Goal: Information Seeking & Learning: Understand process/instructions

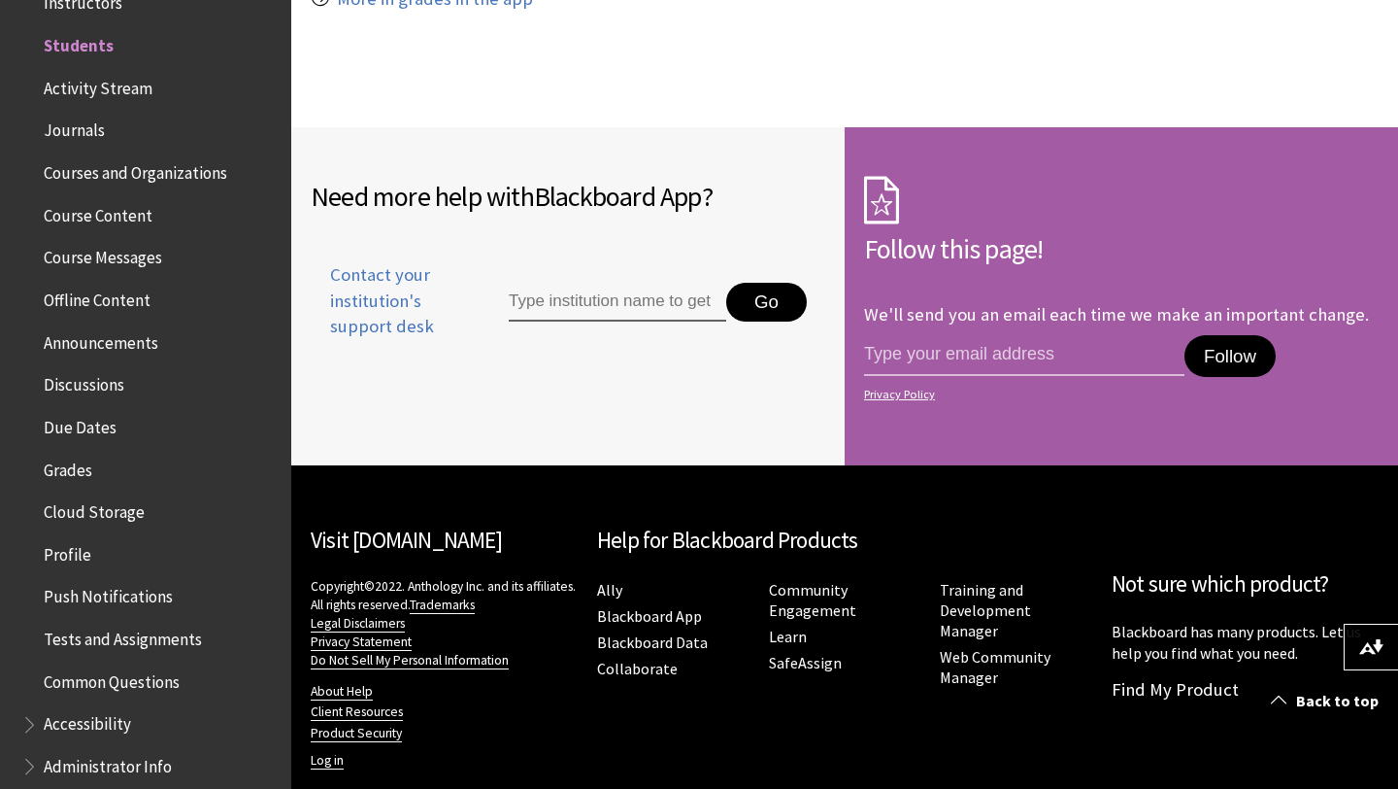
scroll to position [2413, 0]
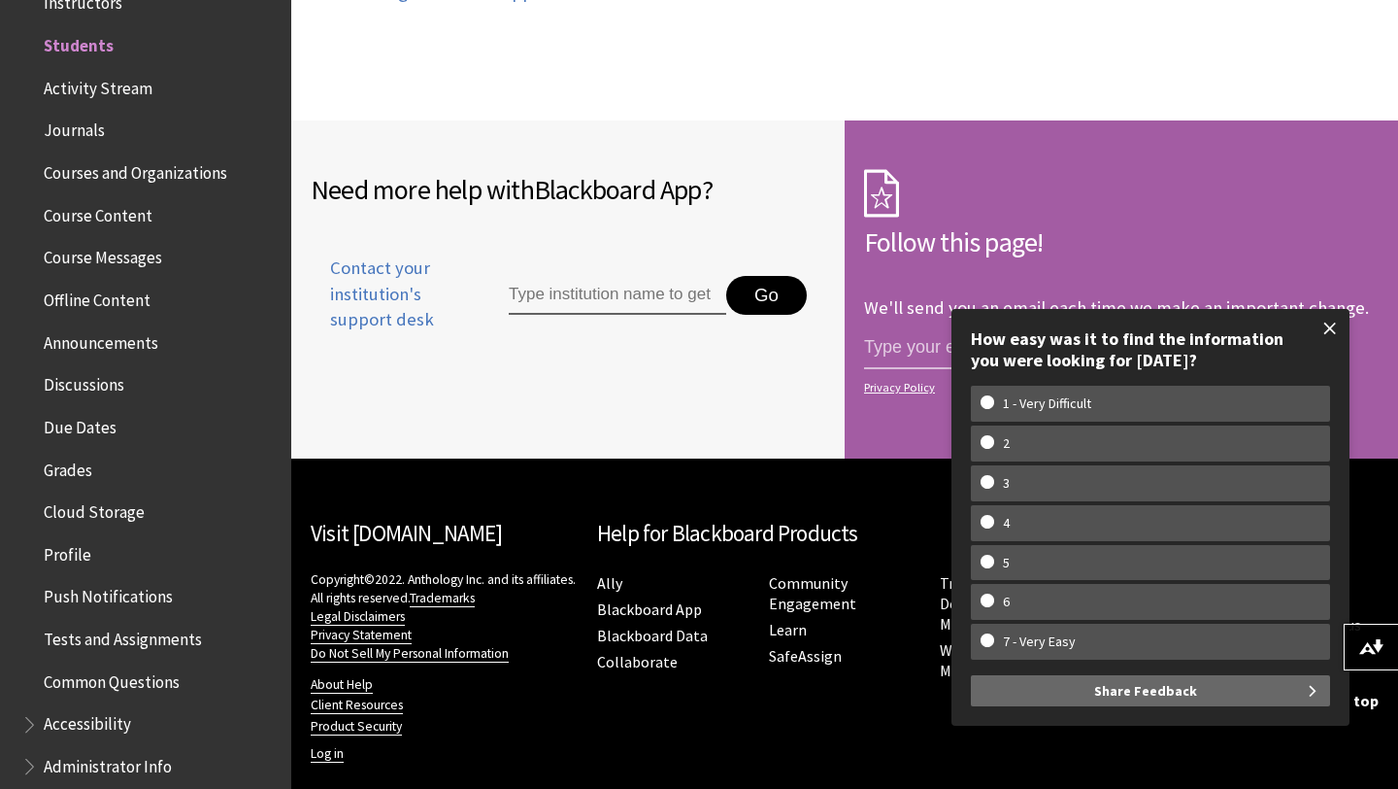
click at [1333, 325] on span at bounding box center [1330, 328] width 41 height 41
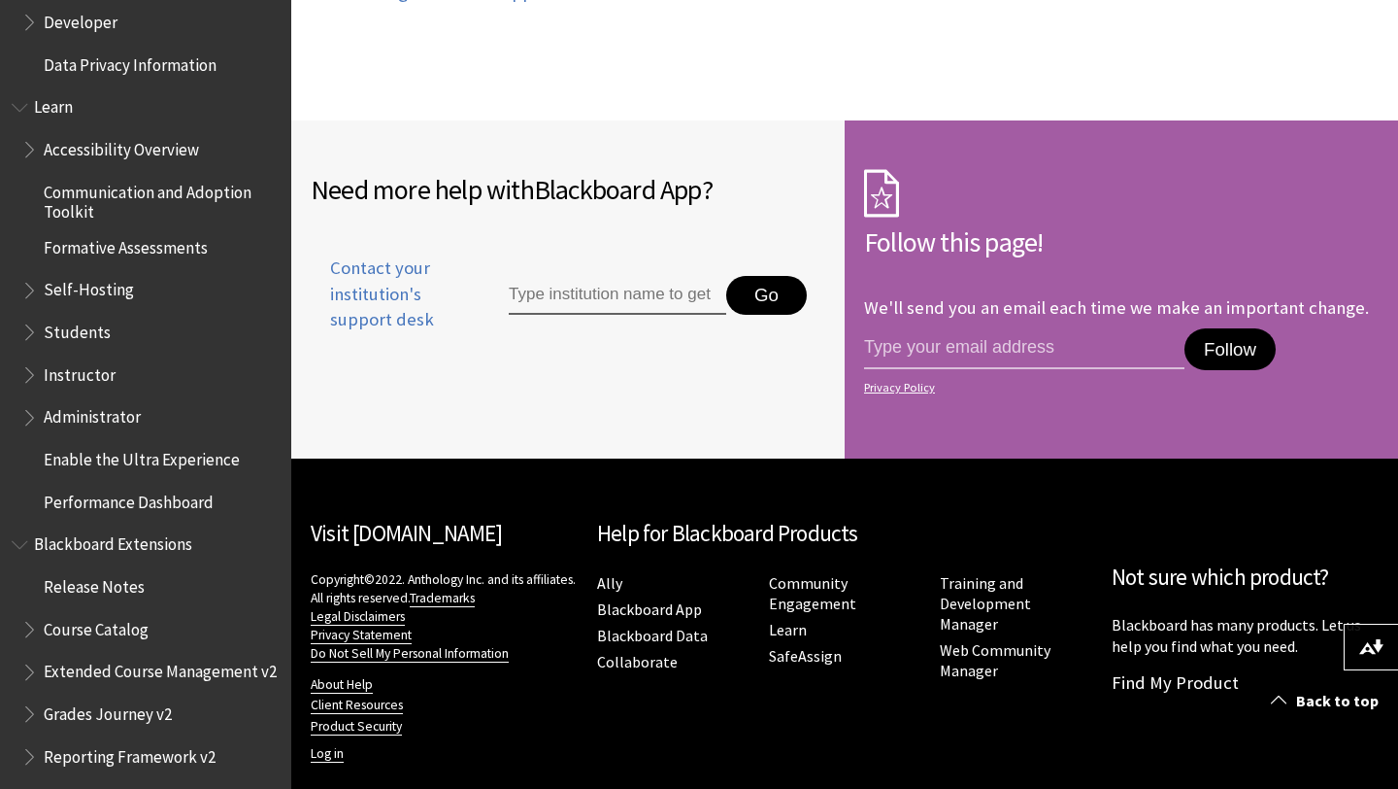
scroll to position [1898, 0]
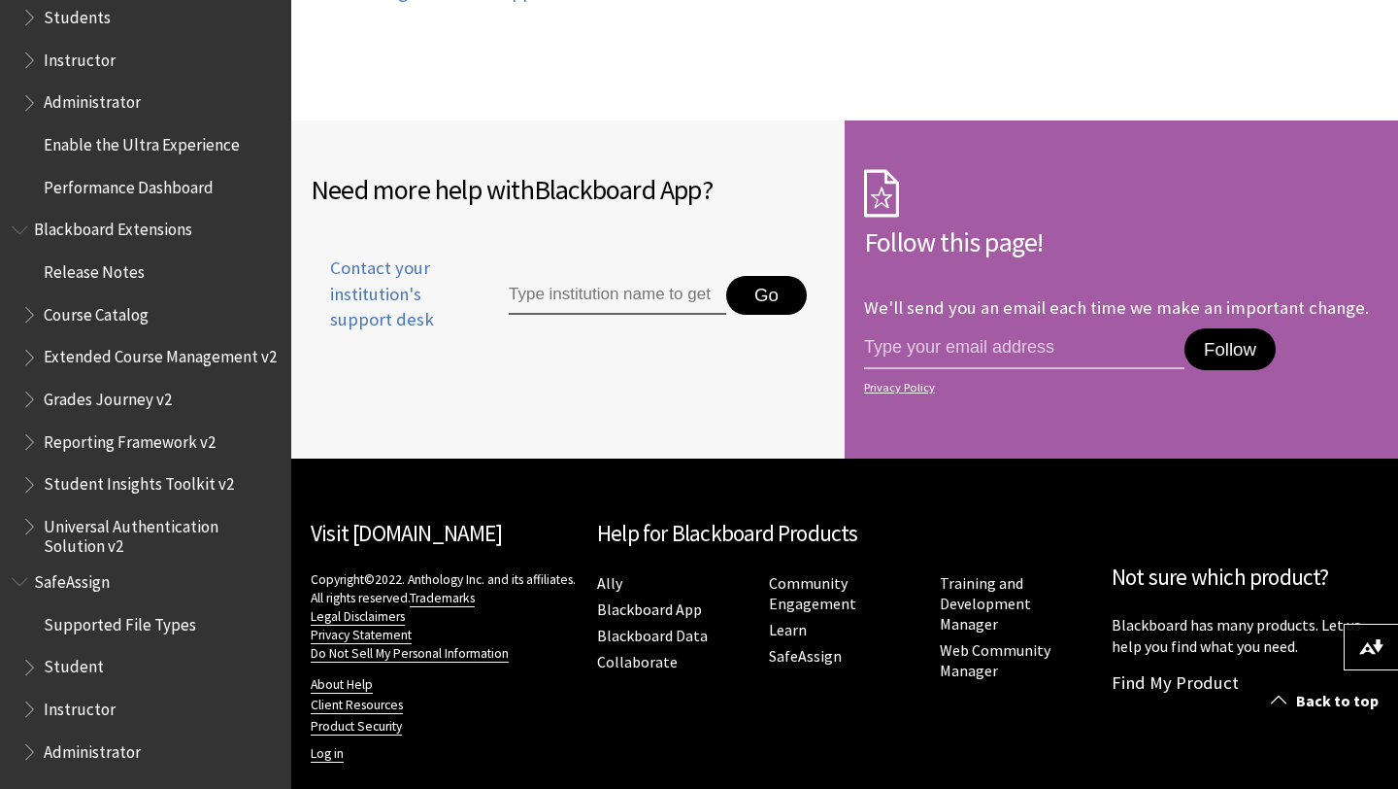
click at [63, 670] on span "Student" at bounding box center [74, 664] width 60 height 26
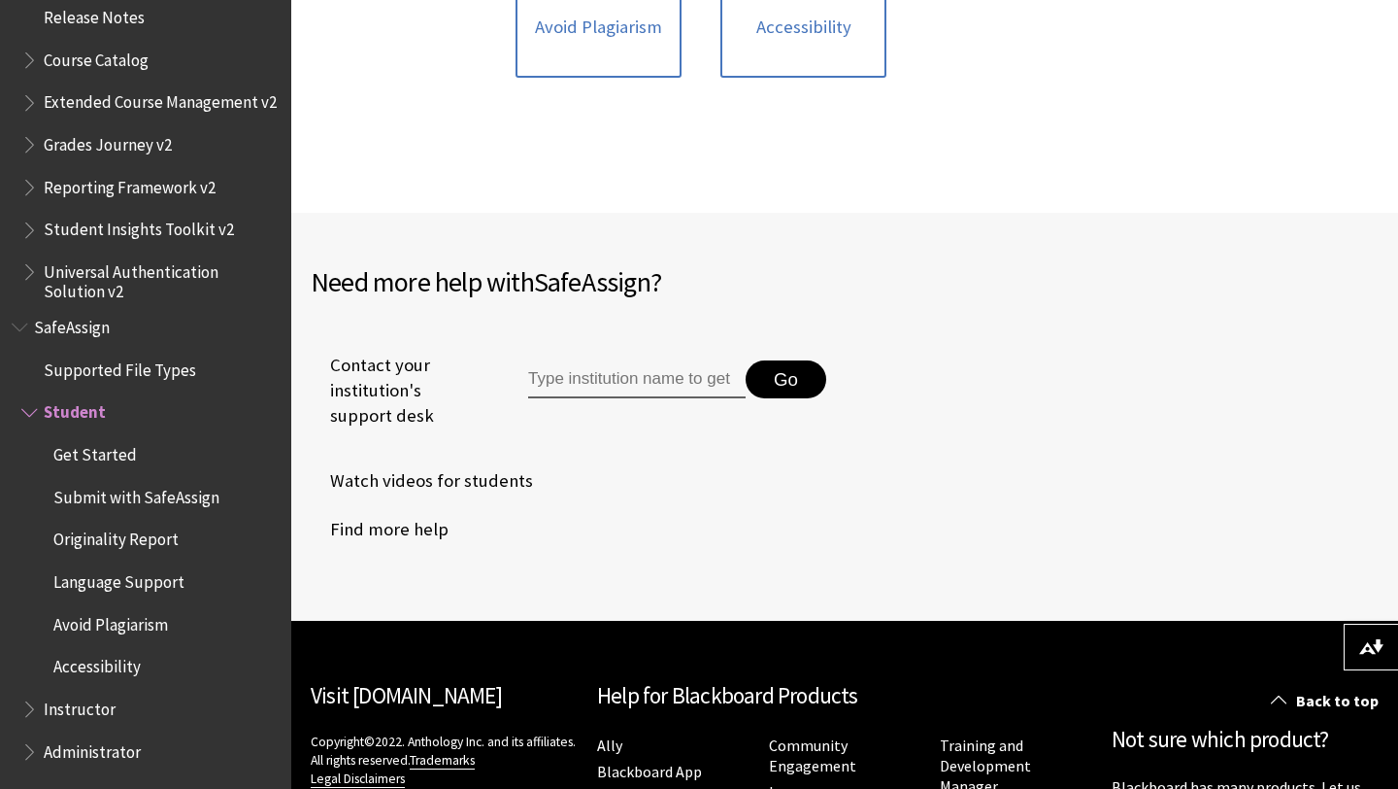
scroll to position [772, 0]
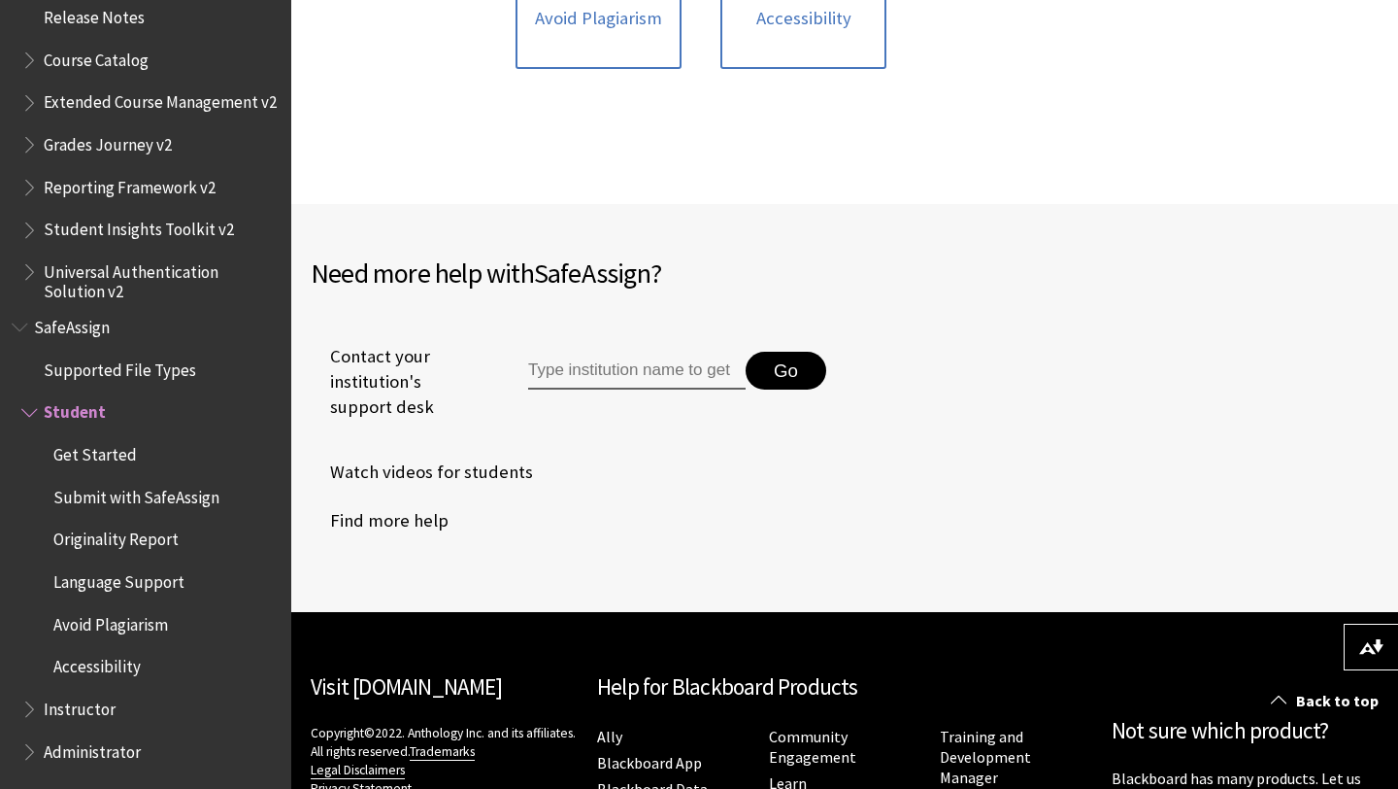
click at [629, 377] on input "Type institution name to get support" at bounding box center [637, 371] width 218 height 39
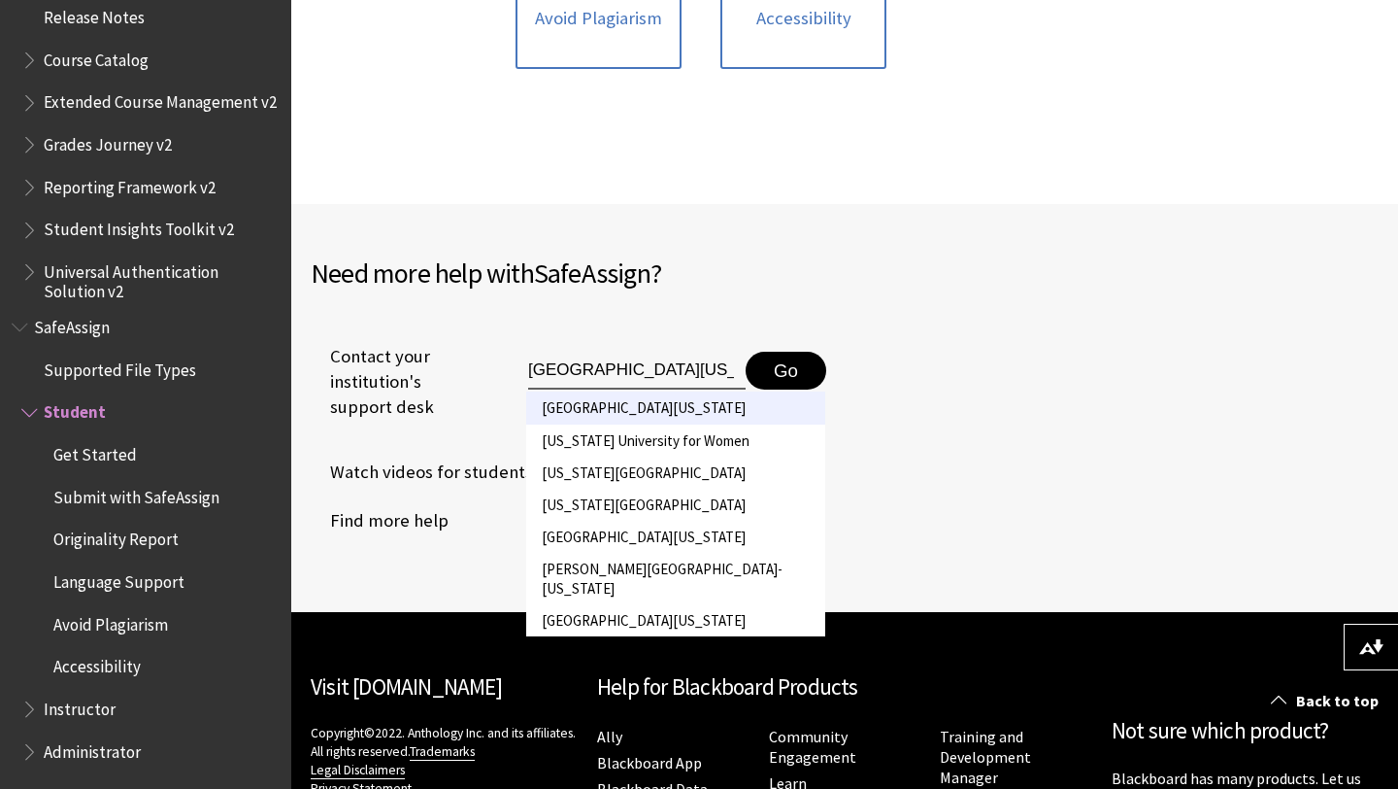
type input "university of mississippi"
click at [634, 419] on li "University of Mississippi" at bounding box center [675, 407] width 299 height 32
